Goal: Browse casually

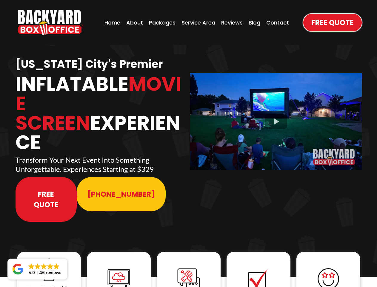
click at [50, 22] on img "https://www.backyardboxoffice.com" at bounding box center [50, 22] width 65 height 25
click at [276, 117] on div at bounding box center [276, 121] width 172 height 96
click at [49, 257] on img at bounding box center [49, 269] width 24 height 24
click at [119, 267] on img at bounding box center [119, 279] width 24 height 24
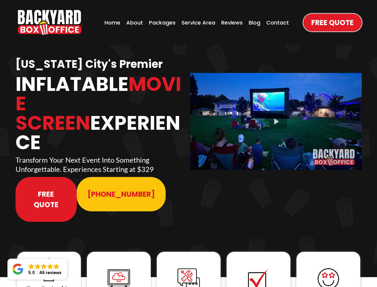
click at [119, 267] on img at bounding box center [119, 279] width 24 height 24
click at [189, 267] on img at bounding box center [189, 279] width 24 height 24
click at [259, 267] on img at bounding box center [259, 279] width 24 height 24
